Goal: Task Accomplishment & Management: Manage account settings

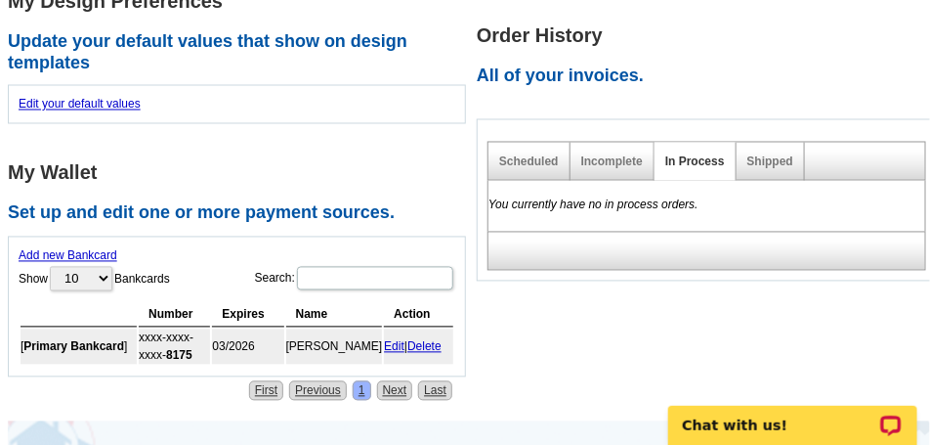
scroll to position [879, 0]
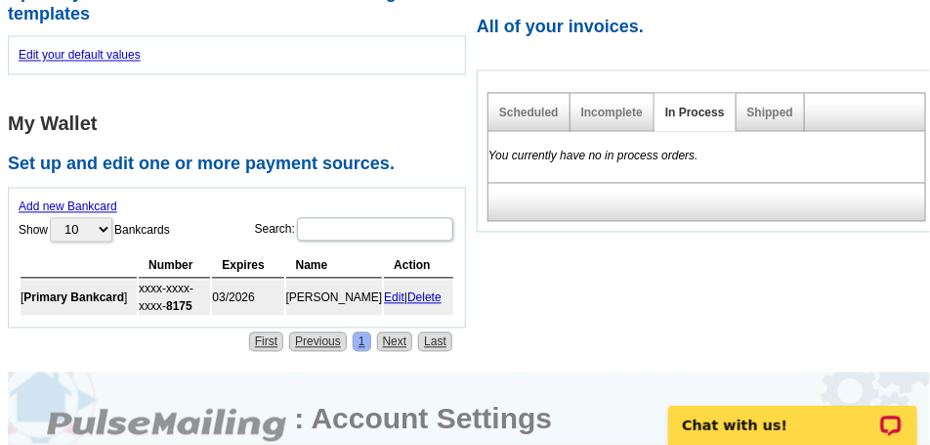
click at [429, 305] on link "Delete" at bounding box center [424, 298] width 34 height 14
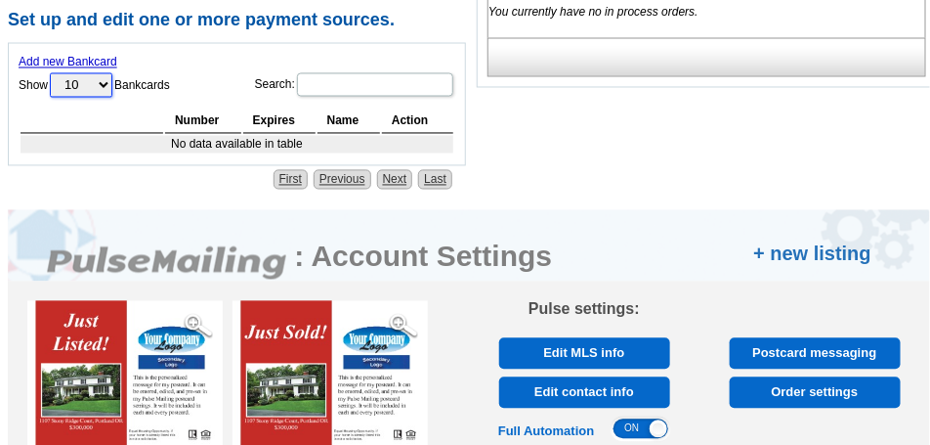
click at [107, 87] on select "10 25 50 100" at bounding box center [81, 85] width 63 height 24
click at [209, 121] on th "Number" at bounding box center [203, 121] width 76 height 24
click at [204, 144] on td "No data available in table" at bounding box center [237, 145] width 433 height 18
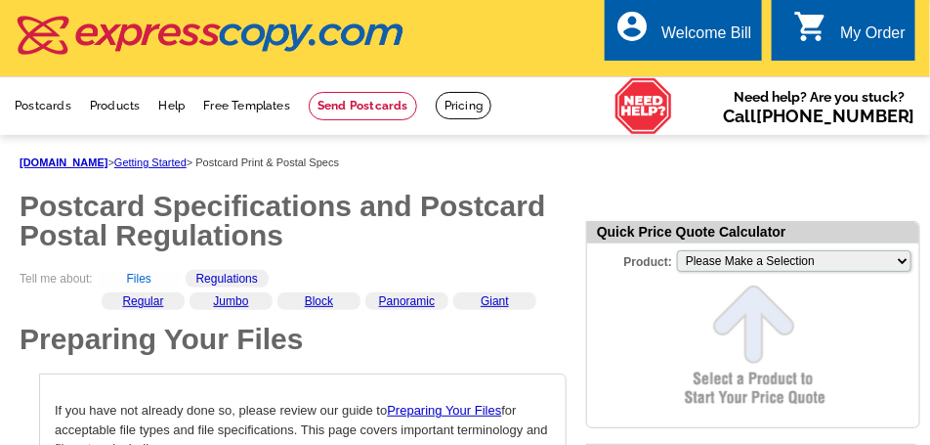
click at [138, 284] on link "Files" at bounding box center [139, 279] width 24 height 14
